Goal: Check status: Check status

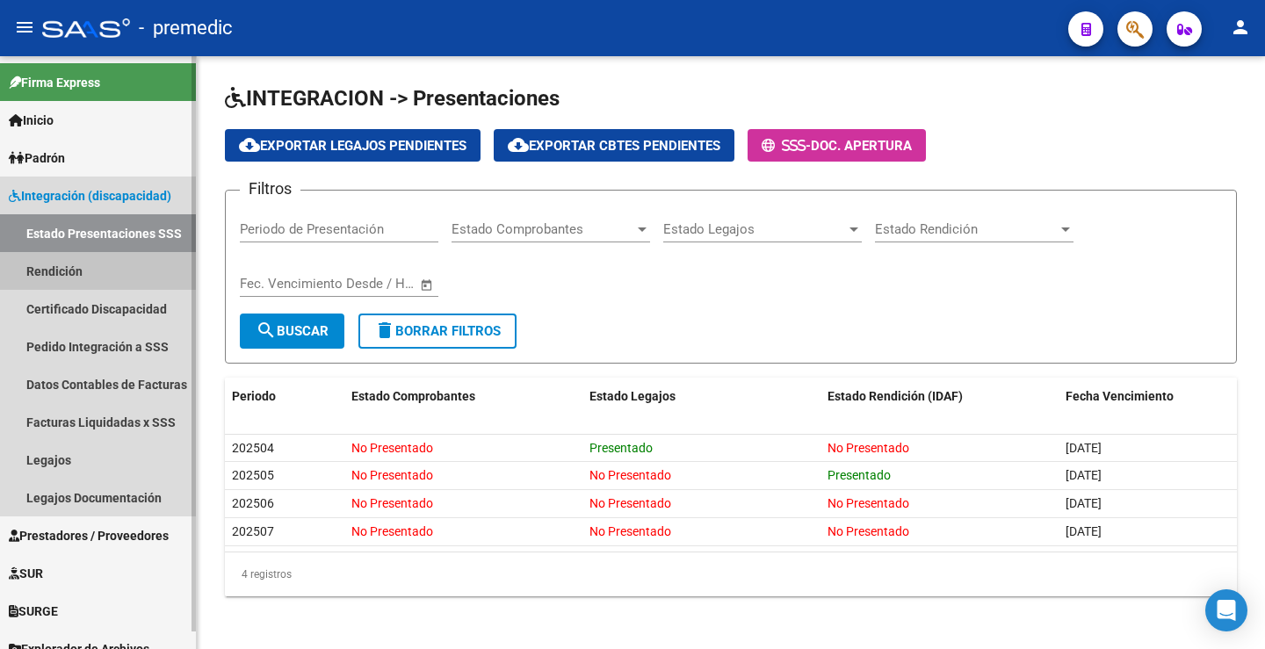
click at [106, 257] on link "Rendición" at bounding box center [98, 271] width 196 height 38
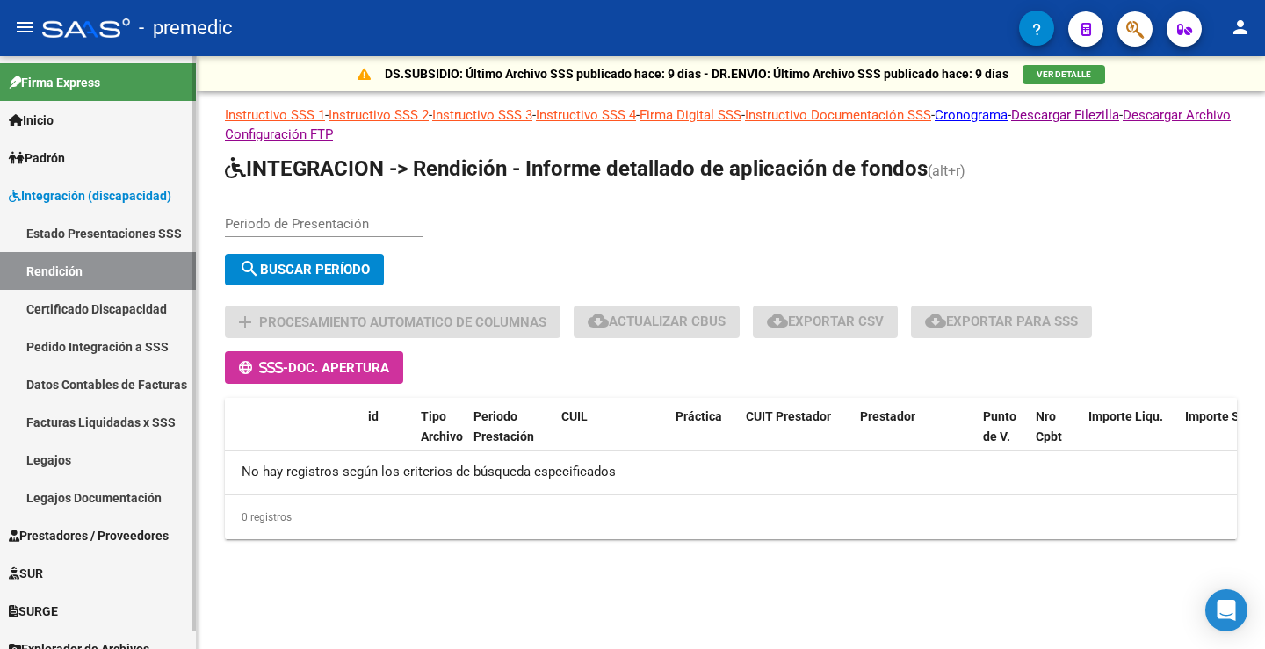
click at [80, 242] on link "Estado Presentaciones SSS" at bounding box center [98, 233] width 196 height 38
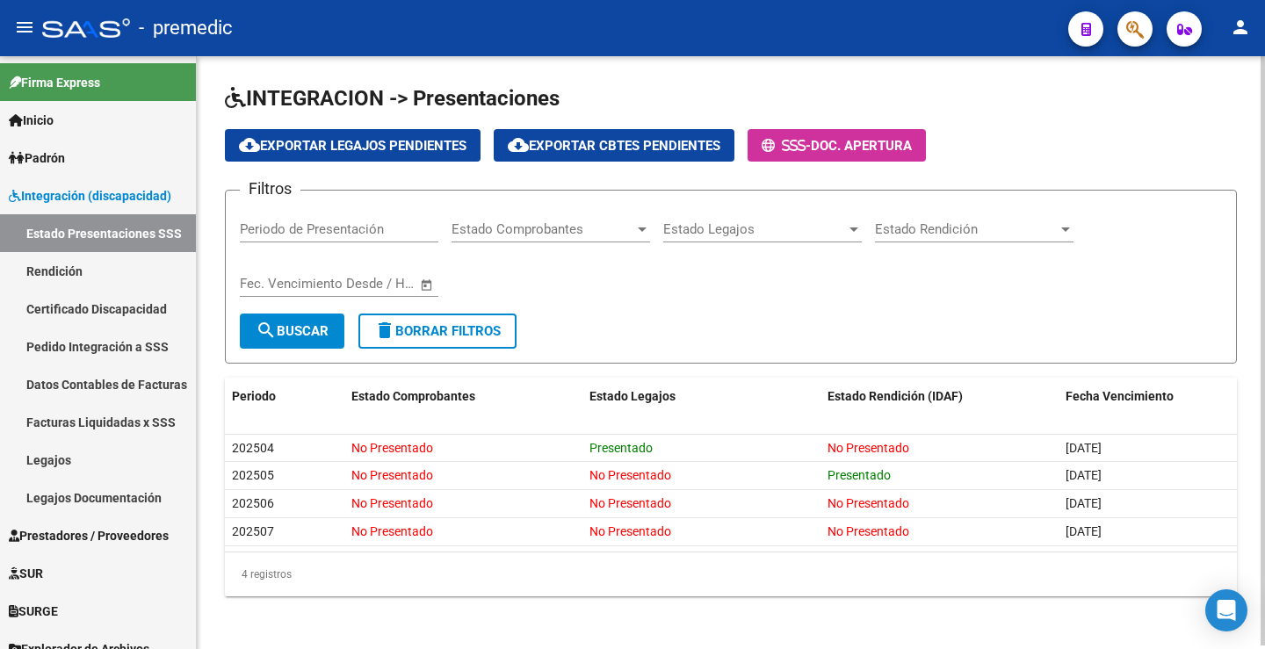
scroll to position [4, 0]
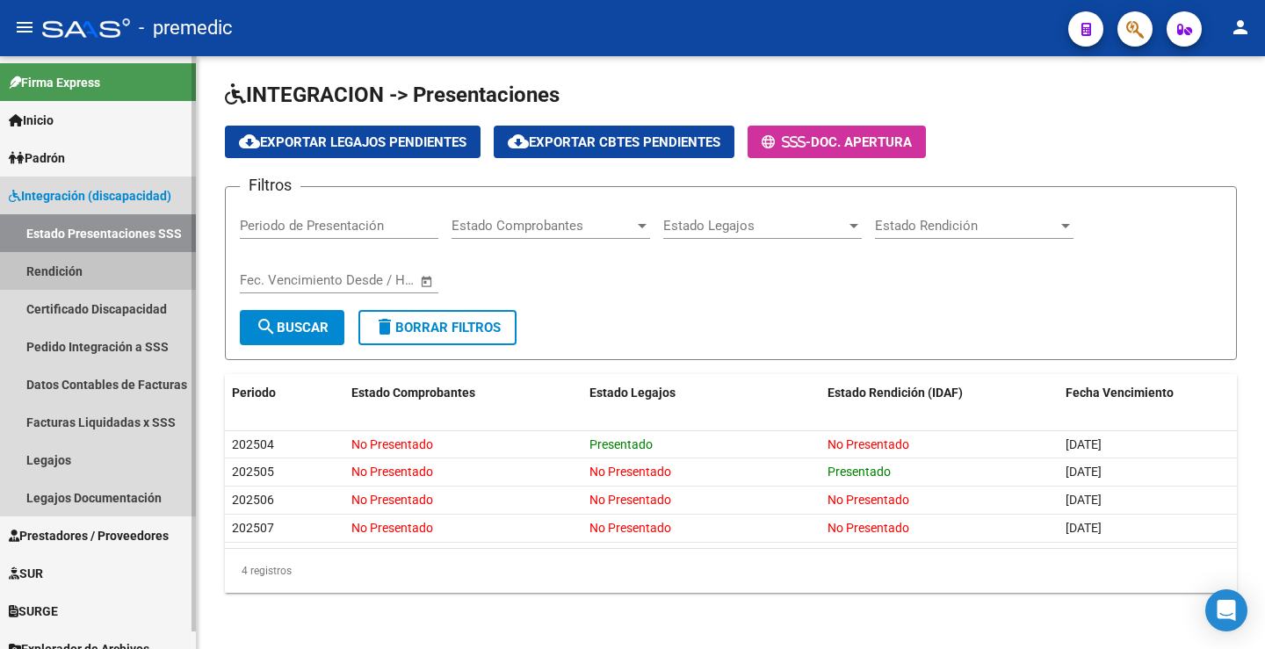
click at [88, 266] on link "Rendición" at bounding box center [98, 271] width 196 height 38
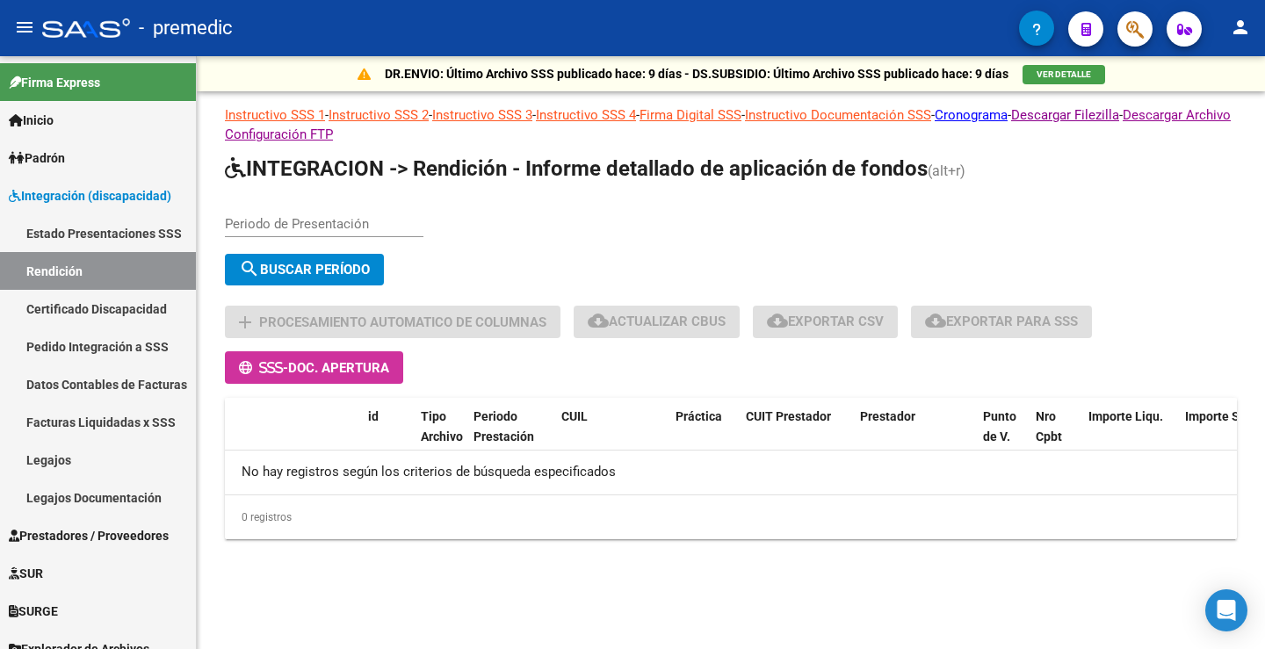
click at [242, 222] on input "Periodo de Presentación" at bounding box center [324, 224] width 199 height 16
type input "202506"
click at [261, 270] on span "search Buscar Período" at bounding box center [304, 270] width 131 height 16
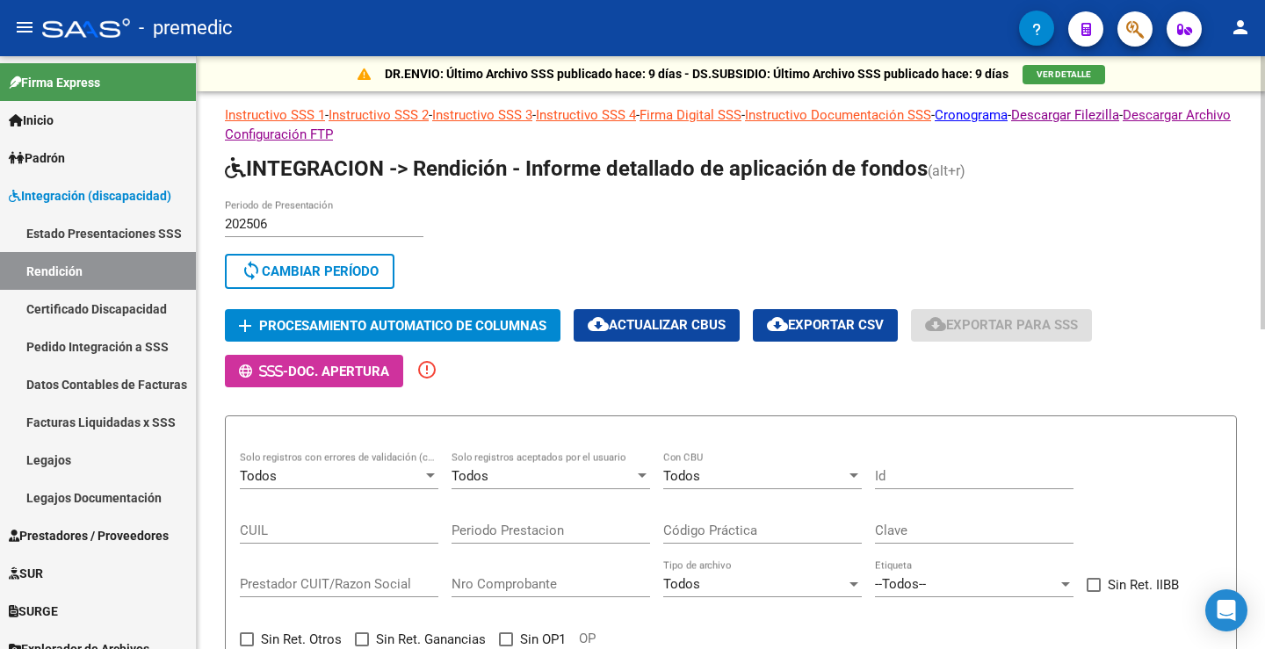
drag, startPoint x: 508, startPoint y: 246, endPoint x: 201, endPoint y: 248, distance: 306.6
click at [495, 246] on div "202506 Periodo de Presentación search Buscar Período sync Cambiar Período" at bounding box center [731, 247] width 1012 height 97
